Goal: Transaction & Acquisition: Purchase product/service

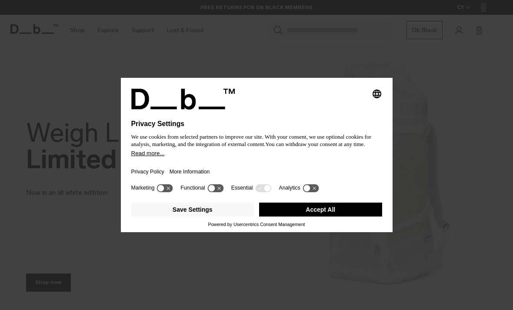
click at [348, 211] on button "Accept All" at bounding box center [320, 210] width 123 height 14
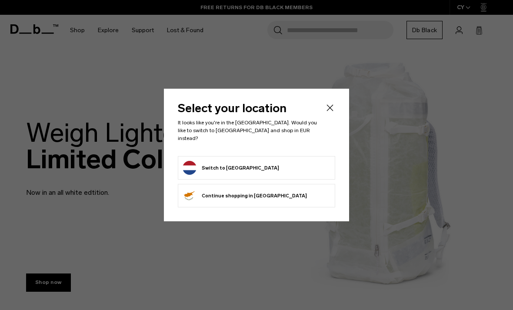
click at [280, 167] on form "Switch to Netherlands" at bounding box center [257, 168] width 148 height 14
click at [329, 110] on icon "Close" at bounding box center [330, 108] width 10 height 10
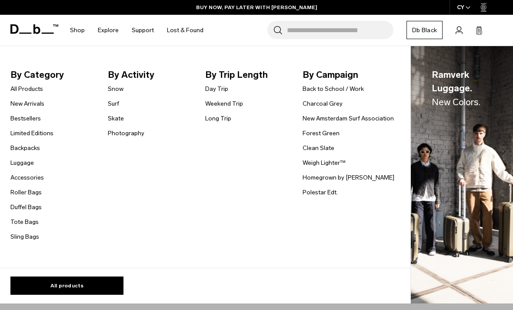
click at [34, 234] on link "Sling Bags" at bounding box center [24, 236] width 29 height 9
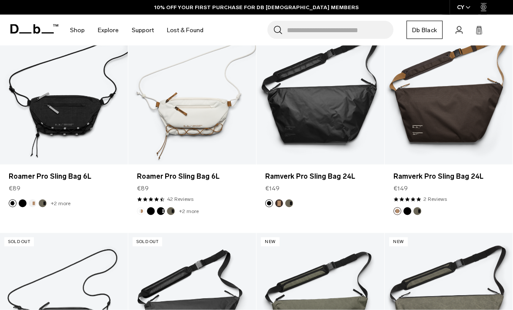
scroll to position [182, 0]
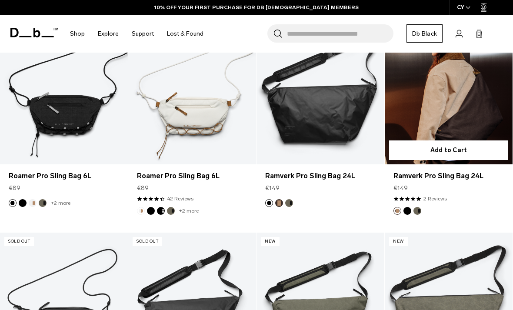
click at [478, 106] on link "Ramverk Pro Sling Bag 24L" at bounding box center [449, 93] width 128 height 142
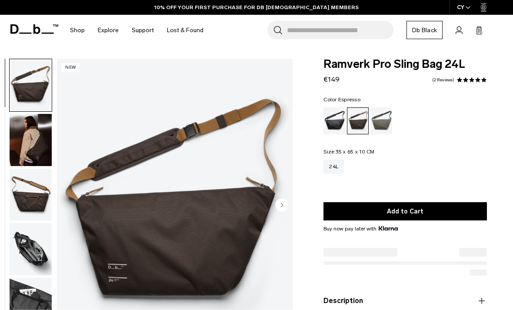
click at [41, 150] on img "button" at bounding box center [31, 140] width 42 height 52
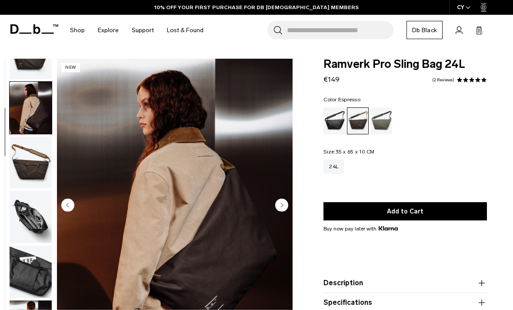
scroll to position [9, 0]
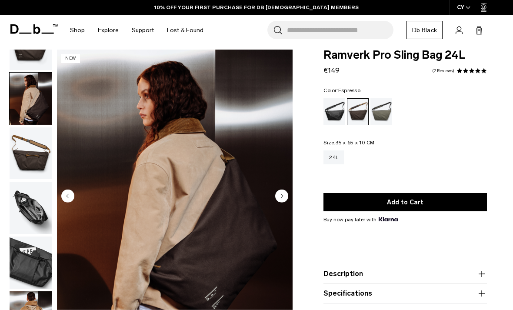
click at [32, 162] on img "button" at bounding box center [31, 153] width 42 height 52
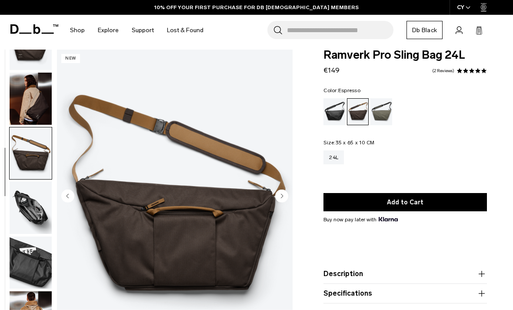
click at [31, 220] on img "button" at bounding box center [31, 208] width 42 height 52
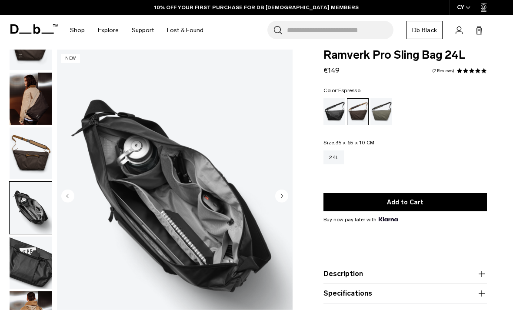
click at [33, 274] on img "button" at bounding box center [31, 263] width 42 height 52
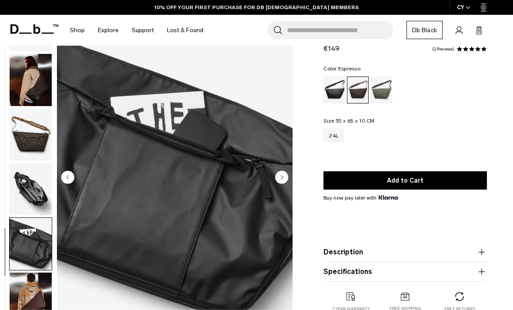
scroll to position [68, 0]
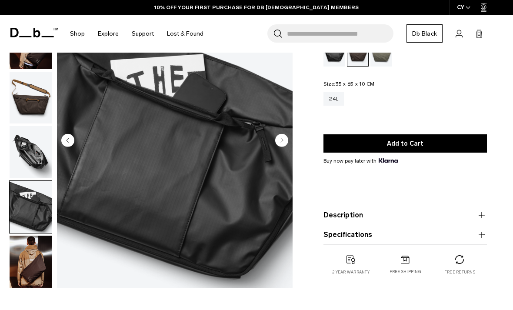
click at [30, 273] on img "button" at bounding box center [31, 262] width 42 height 52
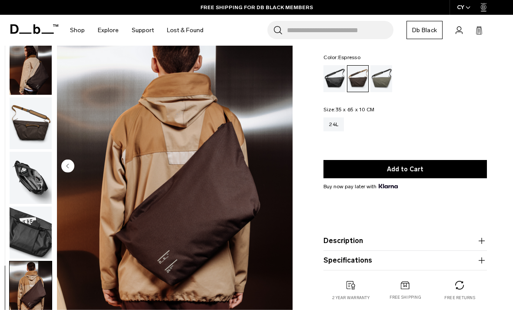
scroll to position [42, 0]
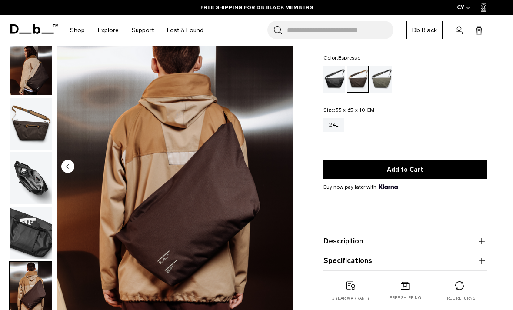
click at [478, 237] on icon "button" at bounding box center [482, 241] width 10 height 10
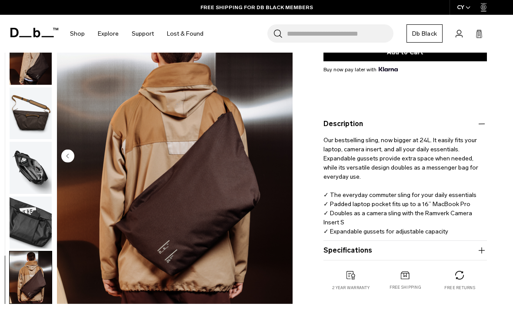
scroll to position [161, 0]
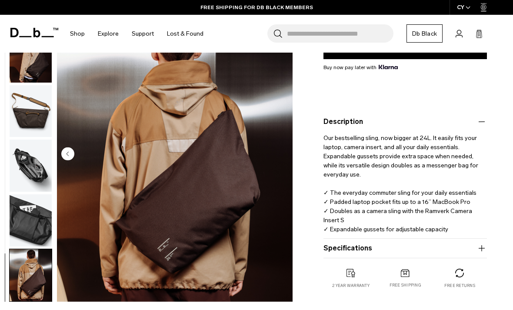
click at [475, 246] on button "Specifications" at bounding box center [406, 248] width 164 height 10
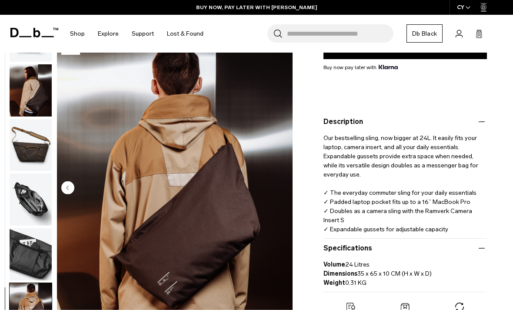
click at [30, 249] on img "button" at bounding box center [31, 254] width 42 height 52
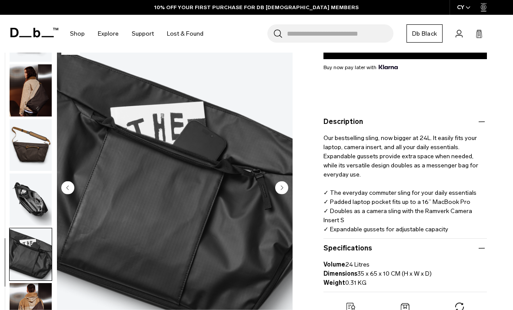
click at [29, 206] on img "button" at bounding box center [31, 200] width 42 height 52
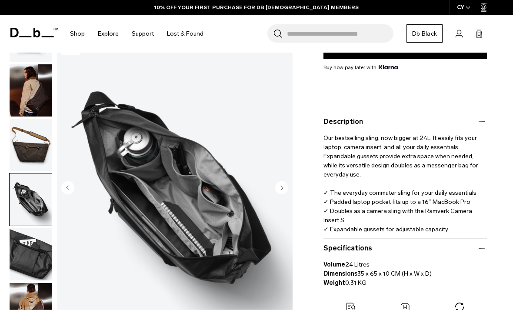
click at [30, 148] on img "button" at bounding box center [31, 145] width 42 height 52
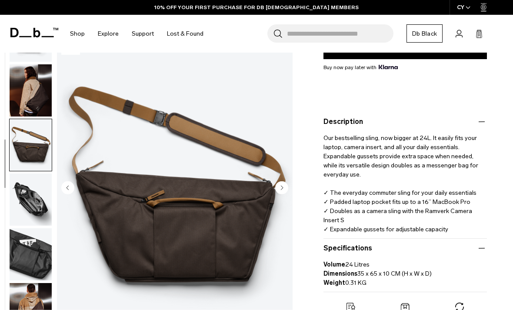
click at [27, 251] on img "button" at bounding box center [31, 254] width 42 height 52
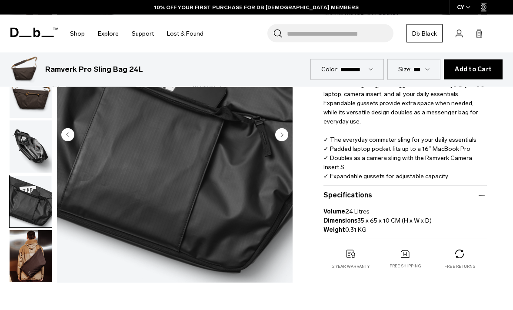
scroll to position [215, 0]
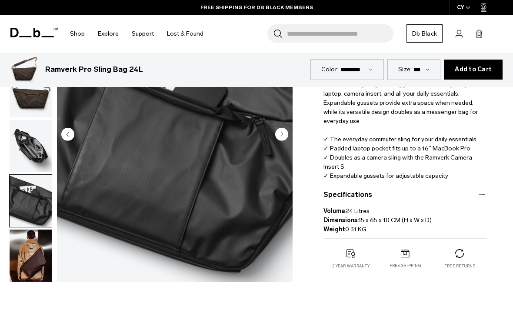
click at [33, 263] on img "button" at bounding box center [31, 256] width 42 height 52
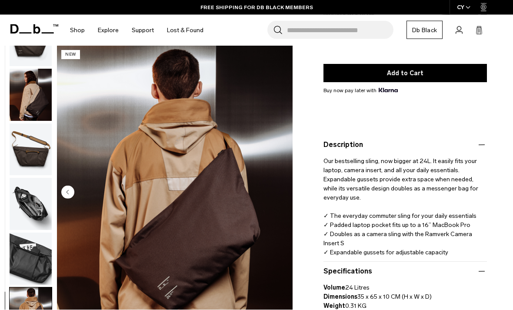
scroll to position [137, 0]
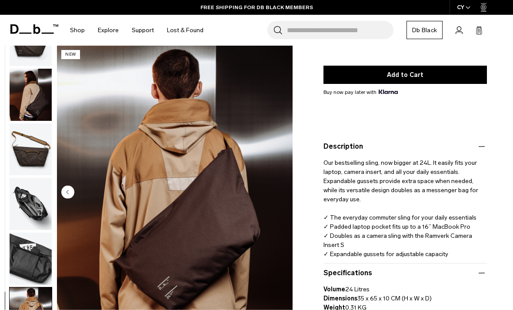
click at [33, 259] on img "button" at bounding box center [31, 259] width 42 height 52
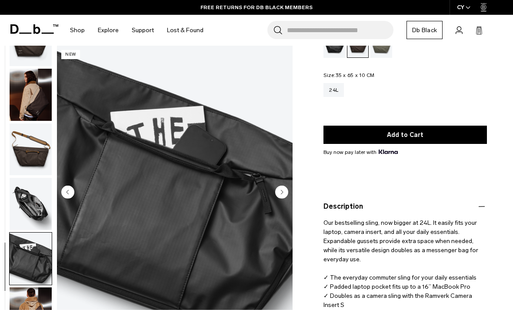
scroll to position [79, 0]
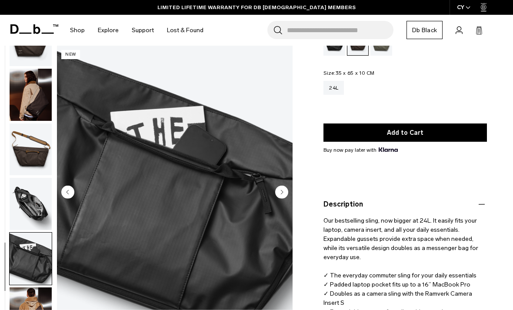
click at [43, 191] on img "button" at bounding box center [31, 204] width 42 height 52
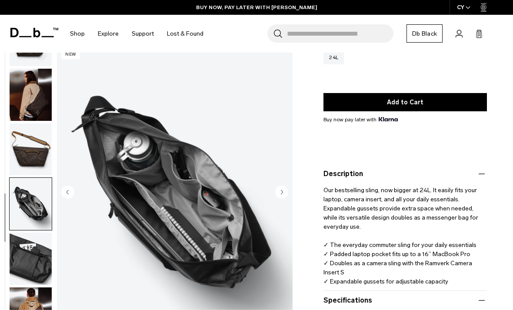
scroll to position [110, 0]
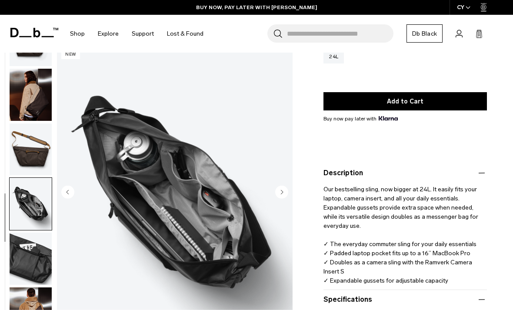
click at [32, 159] on img "button" at bounding box center [31, 150] width 42 height 52
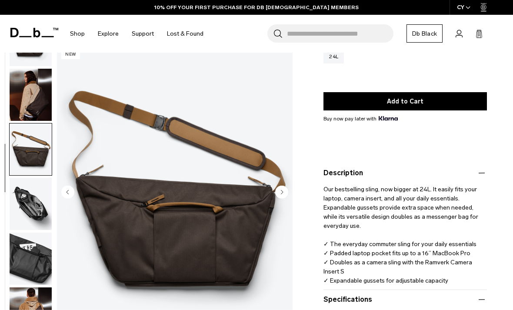
click at [18, 195] on img "button" at bounding box center [31, 204] width 42 height 52
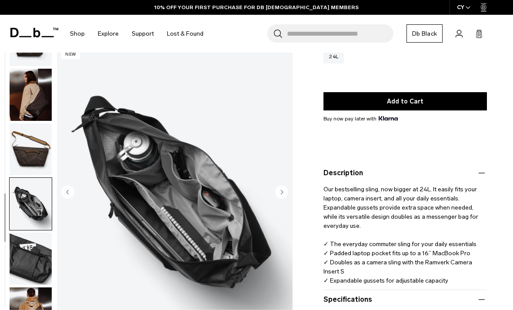
click at [28, 250] on img "button" at bounding box center [31, 259] width 42 height 52
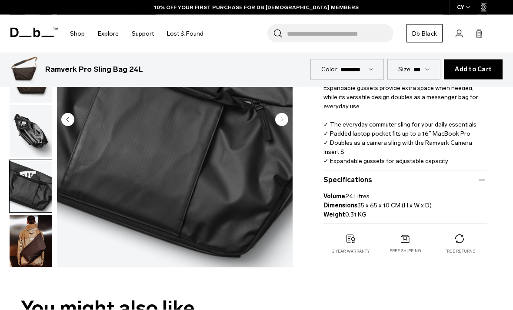
scroll to position [232, 0]
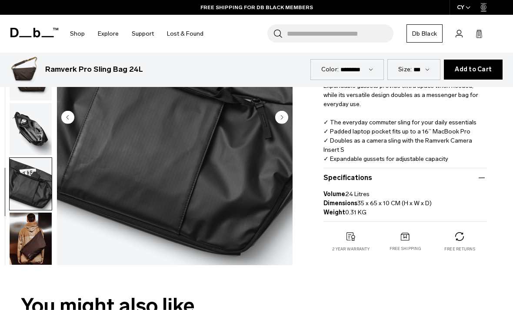
click at [25, 241] on img "button" at bounding box center [31, 239] width 42 height 52
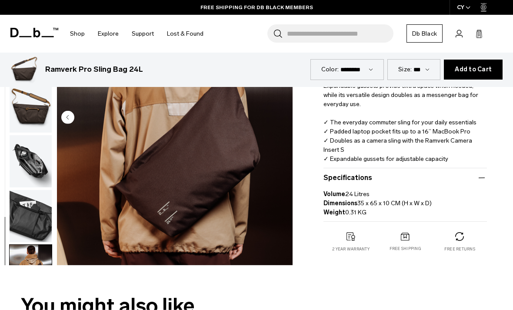
scroll to position [0, 0]
click at [28, 174] on img "button" at bounding box center [31, 161] width 42 height 52
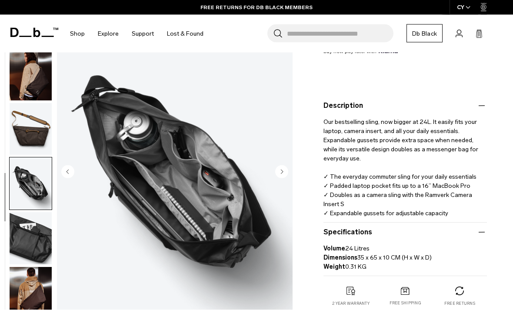
scroll to position [159, 0]
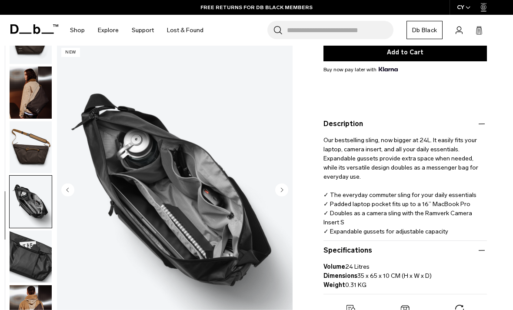
click at [38, 81] on img "button" at bounding box center [31, 93] width 42 height 52
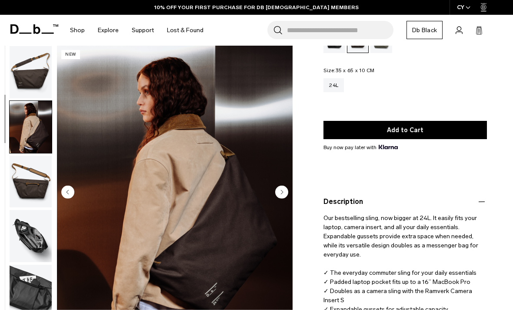
scroll to position [0, 0]
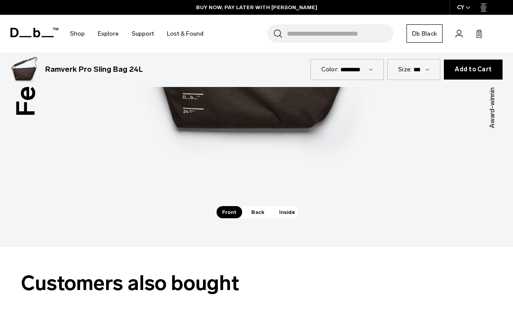
click at [250, 206] on span "Back" at bounding box center [258, 212] width 24 height 12
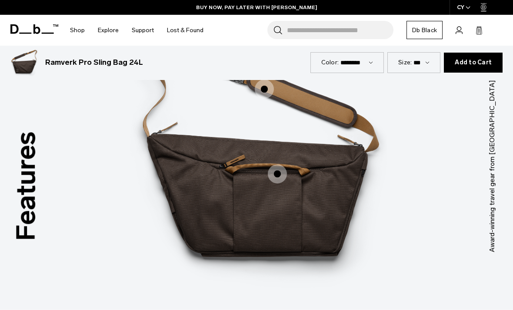
scroll to position [1156, 0]
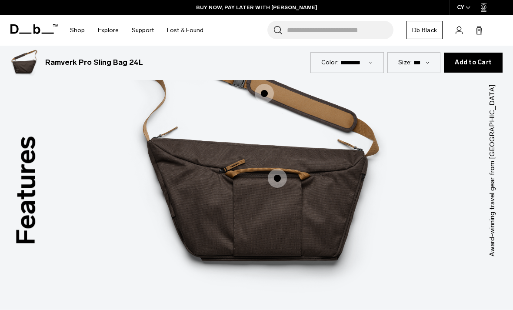
click at [275, 169] on span "2 / 3" at bounding box center [277, 178] width 19 height 19
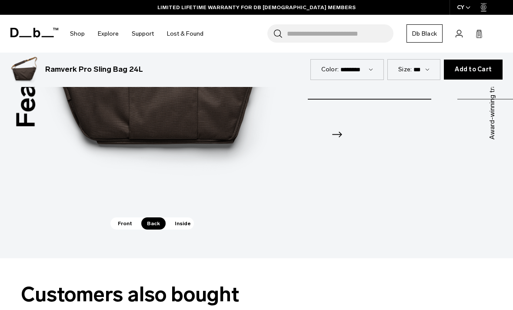
scroll to position [1274, 0]
click at [182, 217] on span "Inside" at bounding box center [182, 223] width 27 height 12
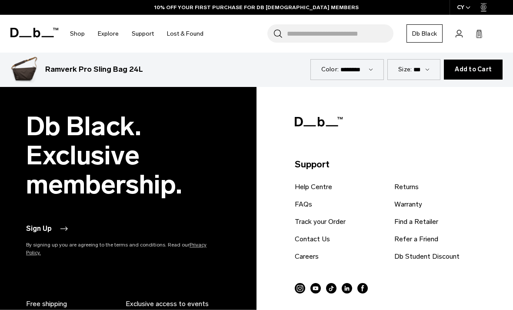
scroll to position [2583, 0]
